Goal: Complete application form: Complete application form

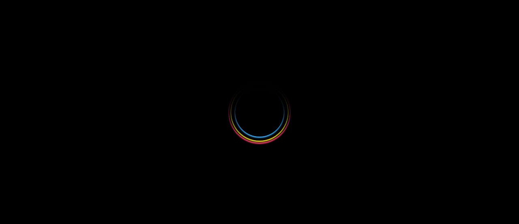
select select
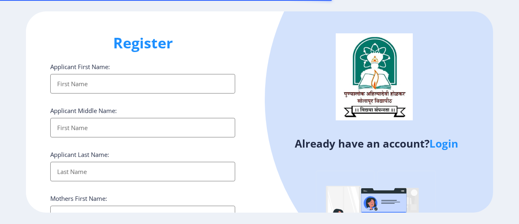
select select
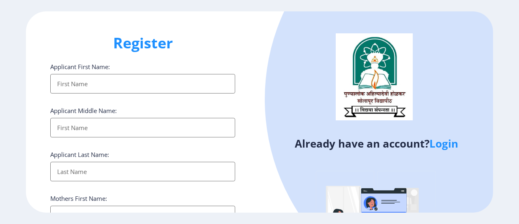
click at [449, 143] on link "Login" at bounding box center [444, 143] width 29 height 15
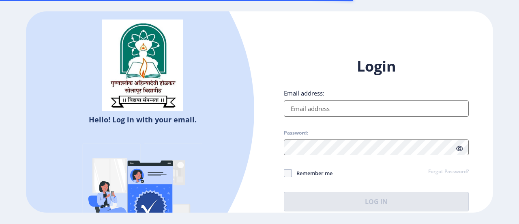
type input "[EMAIL_ADDRESS][DOMAIN_NAME]"
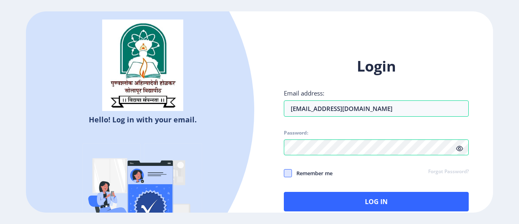
click at [288, 173] on span at bounding box center [288, 173] width 8 height 8
click at [284, 173] on input "Remember me" at bounding box center [284, 173] width 0 height 0
checkbox input "true"
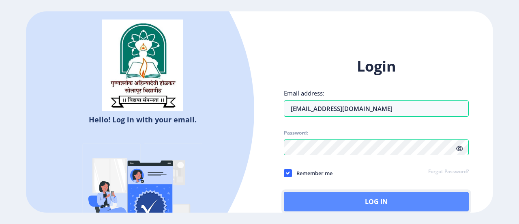
click at [382, 199] on button "Log In" at bounding box center [376, 200] width 185 height 19
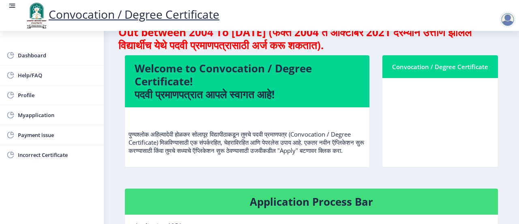
scroll to position [41, 0]
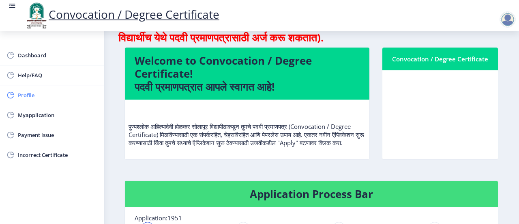
click at [26, 93] on span "Profile" at bounding box center [58, 95] width 80 height 10
select select
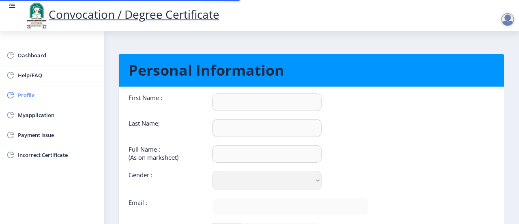
type input "[PERSON_NAME]"
type input "[PERSON_NAME] [DEMOGRAPHIC_DATA]"
select select "[DEMOGRAPHIC_DATA]"
type input "[EMAIL_ADDRESS][DOMAIN_NAME]"
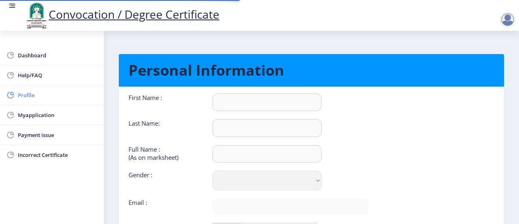
type input "9922201140"
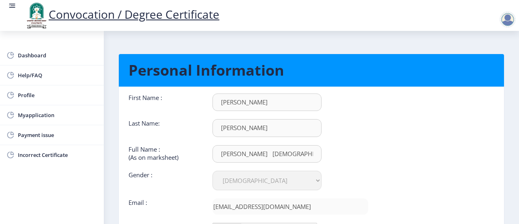
scroll to position [41, 0]
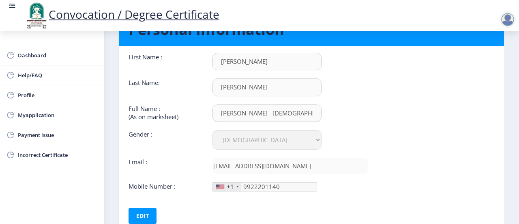
click at [517, 216] on nb-layout-column "Personal Information First Name : [PERSON_NAME] Last Name: [PERSON_NAME] Full N…" at bounding box center [311, 122] width 415 height 265
click at [38, 112] on span "Myapplication" at bounding box center [58, 115] width 80 height 10
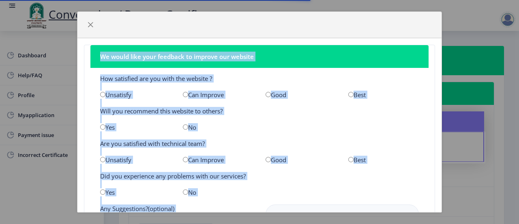
click at [315, 118] on nb-card-body "How satisfied are you with the website ? Unsatisfy Can Improve Good Best Will y…" at bounding box center [259, 153] width 338 height 170
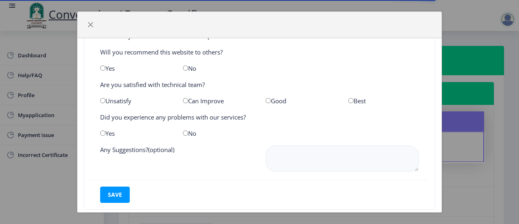
scroll to position [73, 0]
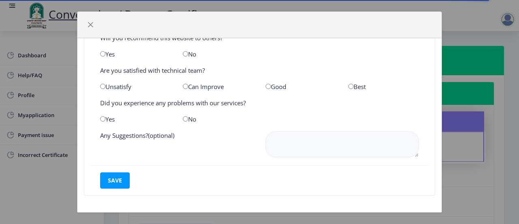
click at [35, 114] on div "We would like your feedback to improve our website How satisfied are you with t…" at bounding box center [259, 112] width 519 height 224
click at [92, 21] on span "button" at bounding box center [90, 24] width 6 height 6
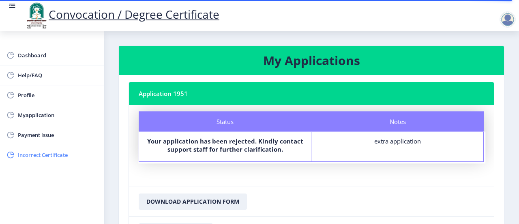
click at [60, 153] on span "Incorrect Certificate" at bounding box center [58, 155] width 80 height 10
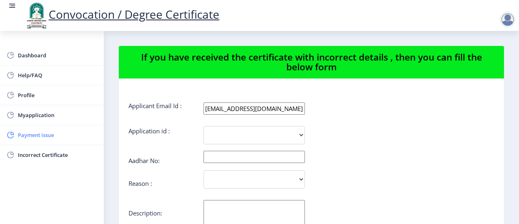
click at [45, 131] on span "Payment issue" at bounding box center [58, 135] width 80 height 10
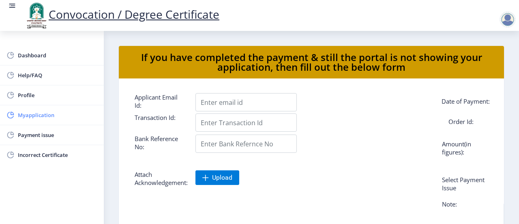
click at [38, 114] on span "Myapplication" at bounding box center [58, 115] width 80 height 10
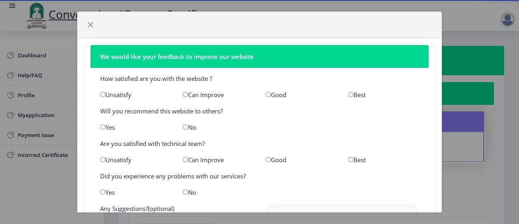
click at [19, 188] on div "We would like your feedback to improve our website How satisfied are you with t…" at bounding box center [259, 112] width 519 height 224
click at [90, 23] on span "button" at bounding box center [90, 24] width 6 height 6
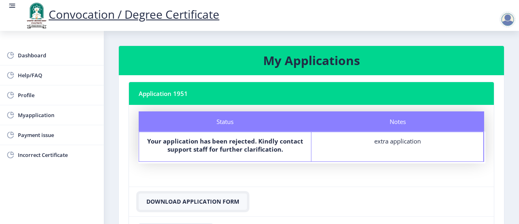
click at [219, 200] on button "Download Application Form" at bounding box center [193, 201] width 108 height 16
click at [41, 52] on span "Dashboard" at bounding box center [58, 55] width 80 height 10
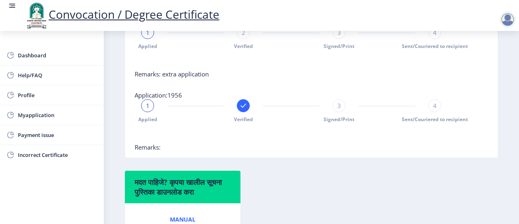
scroll to position [196, 0]
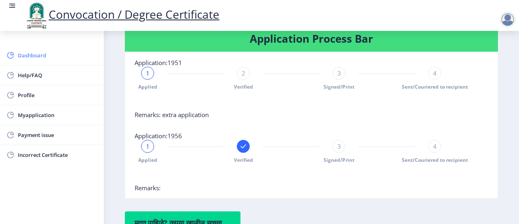
click at [39, 54] on span "Dashboard" at bounding box center [58, 55] width 80 height 10
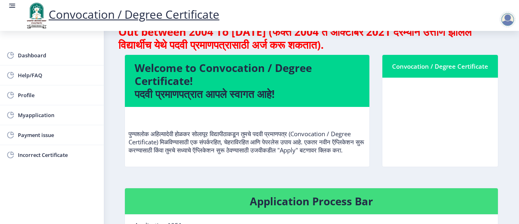
scroll to position [0, 0]
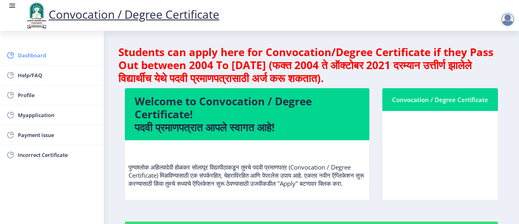
click at [42, 56] on span "Dashboard" at bounding box center [58, 55] width 80 height 10
click at [31, 93] on span "Profile" at bounding box center [58, 95] width 80 height 10
select select
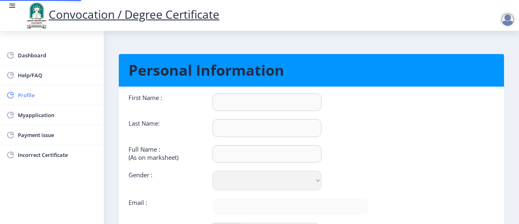
type input "[PERSON_NAME]"
type input "[PERSON_NAME] [DEMOGRAPHIC_DATA]"
select select "[DEMOGRAPHIC_DATA]"
type input "[EMAIL_ADDRESS][DOMAIN_NAME]"
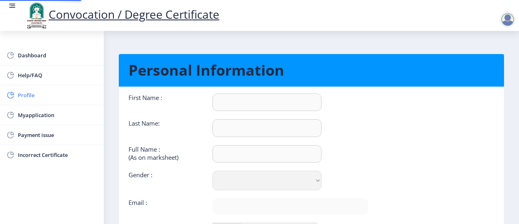
type input "9922201140"
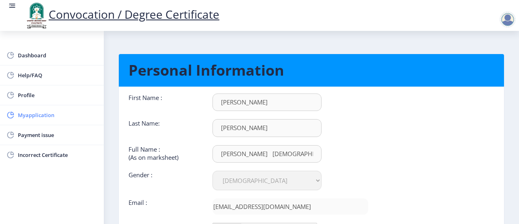
click at [40, 113] on span "Myapplication" at bounding box center [58, 115] width 80 height 10
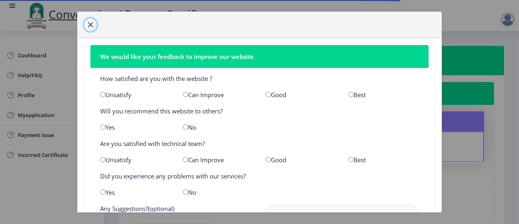
click at [90, 23] on span "button" at bounding box center [90, 24] width 6 height 6
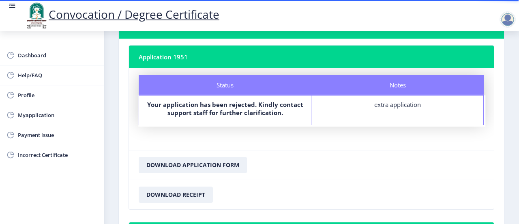
scroll to position [41, 0]
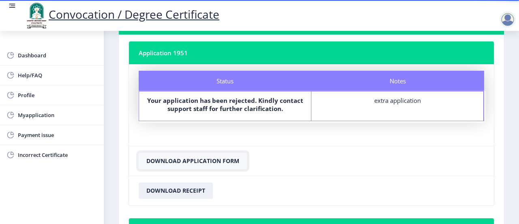
click at [198, 159] on button "Download Application Form" at bounding box center [193, 161] width 108 height 16
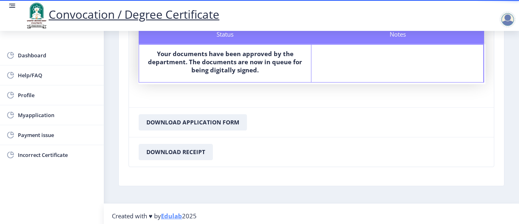
scroll to position [264, 0]
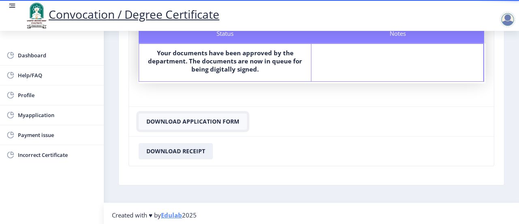
click at [187, 124] on button "Download Application Form" at bounding box center [193, 121] width 108 height 16
click at [170, 146] on button "Download Receipt" at bounding box center [176, 151] width 74 height 16
select select
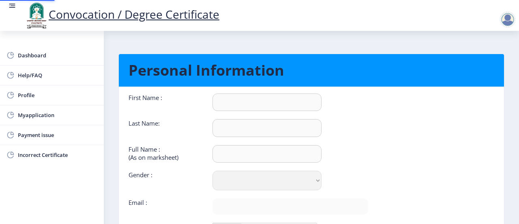
type input "[PERSON_NAME]"
type input "[PERSON_NAME] [DEMOGRAPHIC_DATA]"
select select "[DEMOGRAPHIC_DATA]"
type input "[EMAIL_ADDRESS][DOMAIN_NAME]"
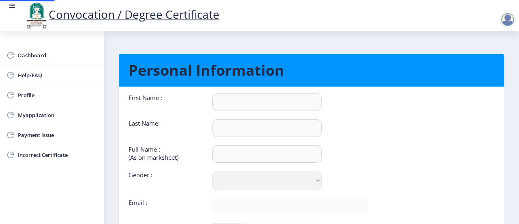
type input "9922201140"
